Goal: Information Seeking & Learning: Learn about a topic

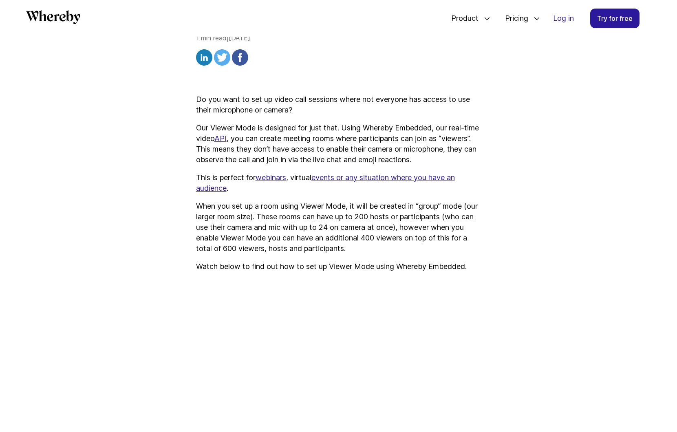
scroll to position [227, 0]
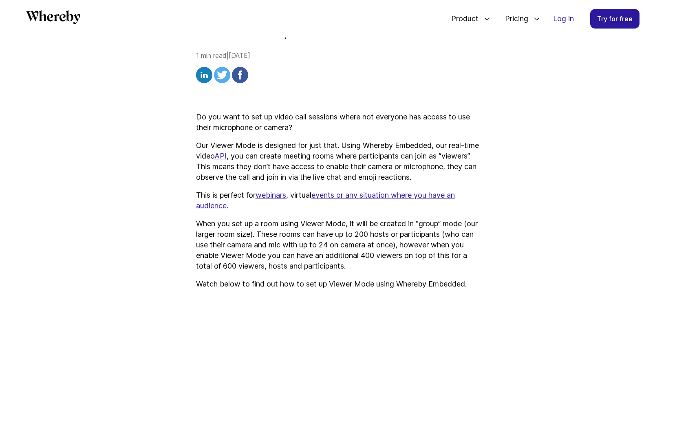
click at [227, 159] on link "API" at bounding box center [220, 156] width 12 height 9
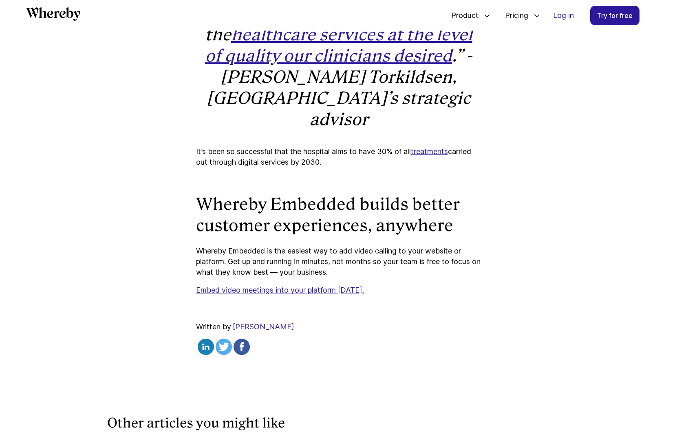
scroll to position [3822, 0]
click at [317, 294] on link "Embed video meetings into your platform [DATE]." at bounding box center [280, 289] width 168 height 9
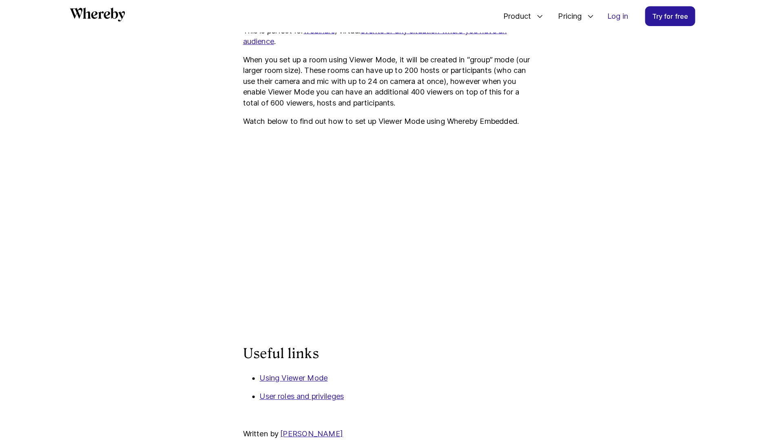
scroll to position [414, 0]
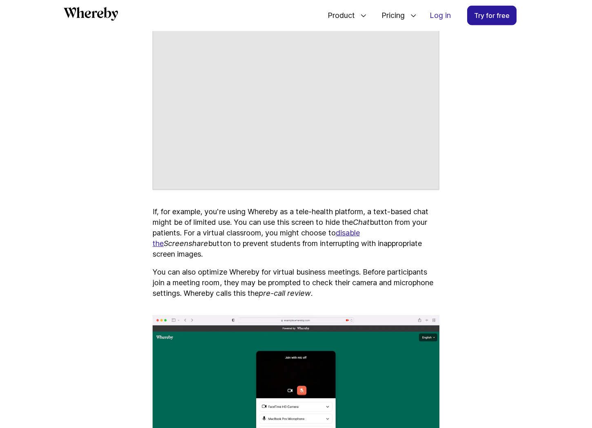
scroll to position [1013, 0]
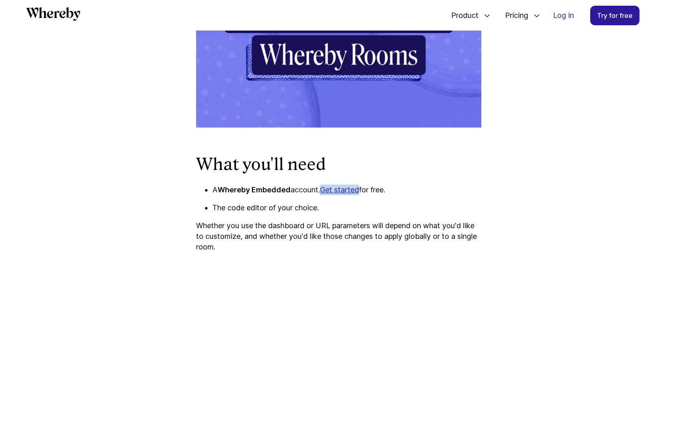
scroll to position [446, 0]
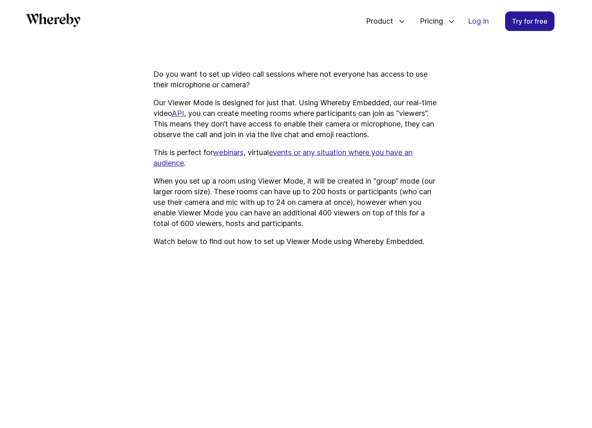
scroll to position [376, 0]
